Goal: Information Seeking & Learning: Understand process/instructions

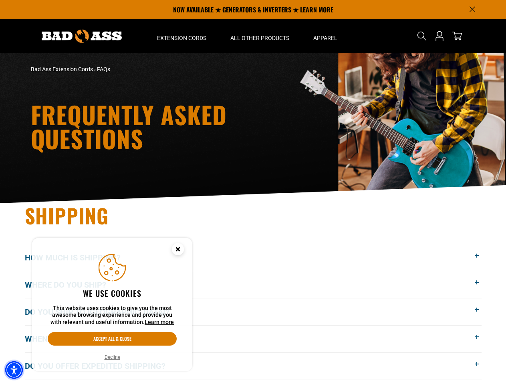
click at [14, 370] on img "Accessibility Menu" at bounding box center [14, 371] width 18 height 18
